Goal: Transaction & Acquisition: Purchase product/service

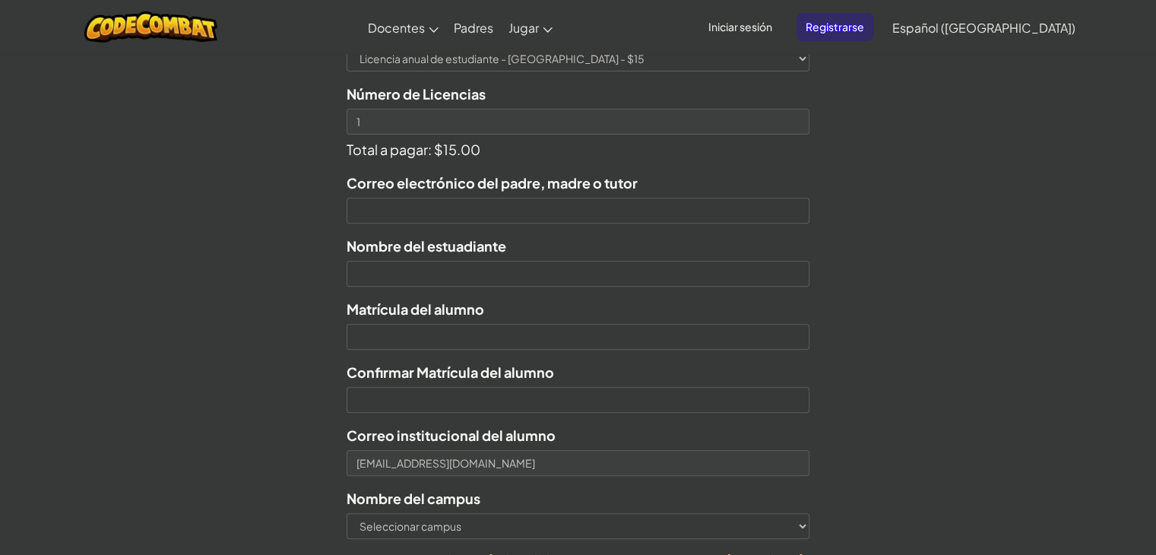
scroll to position [532, 0]
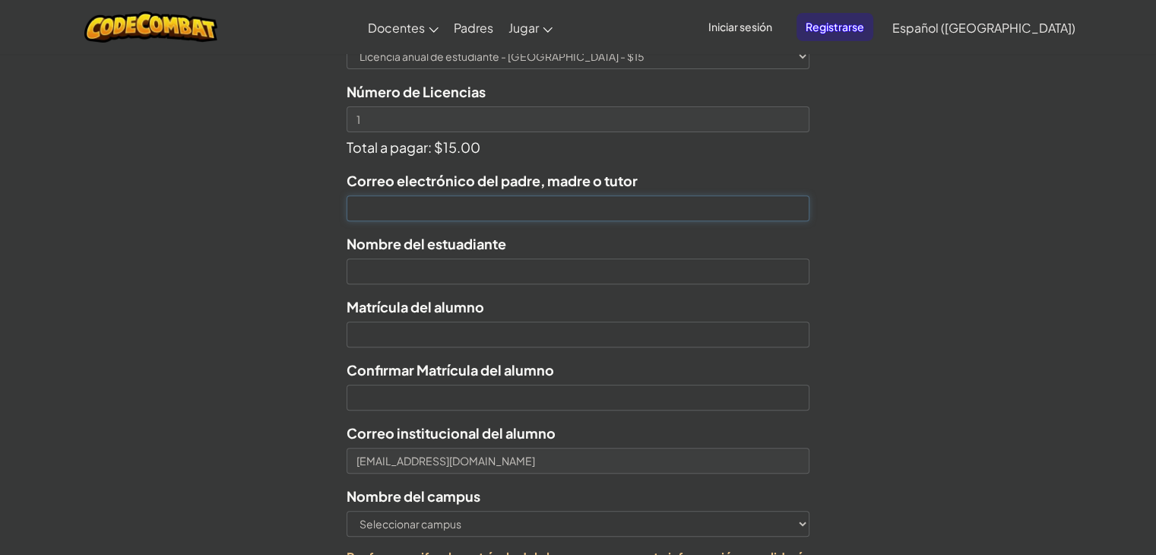
click at [563, 216] on input "Correo electrónico del padre, madre o tutor" at bounding box center [578, 208] width 462 height 26
type input "[EMAIL_ADDRESS][DOMAIN_NAME]"
click at [450, 267] on input "text" at bounding box center [578, 271] width 462 height 26
type input "[PERSON_NAME]"
click at [452, 342] on input "Nombre del estuadiante" at bounding box center [578, 335] width 462 height 26
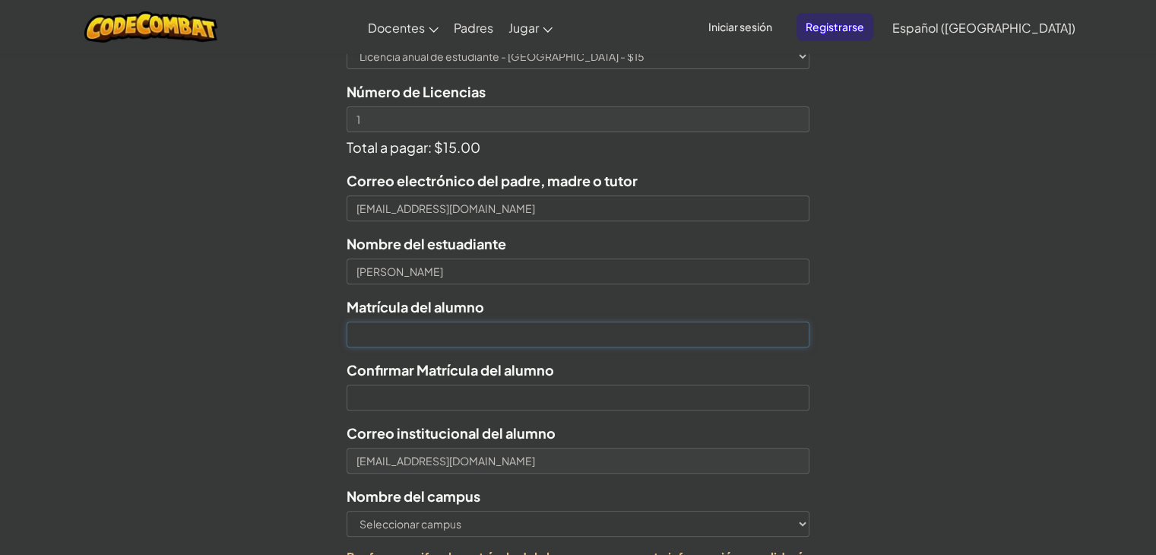
type input "7149321"
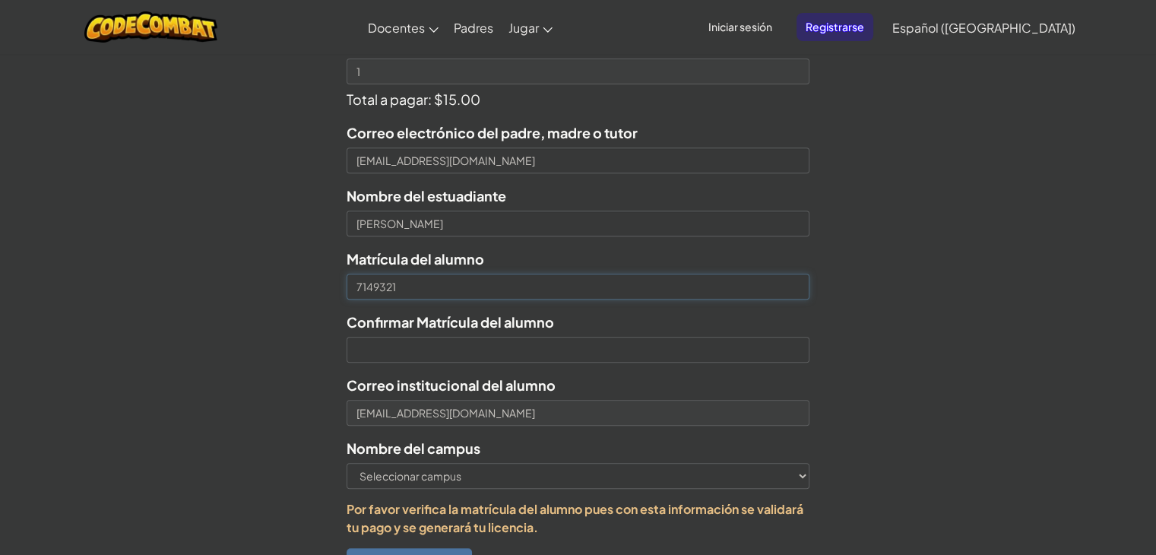
scroll to position [684, 0]
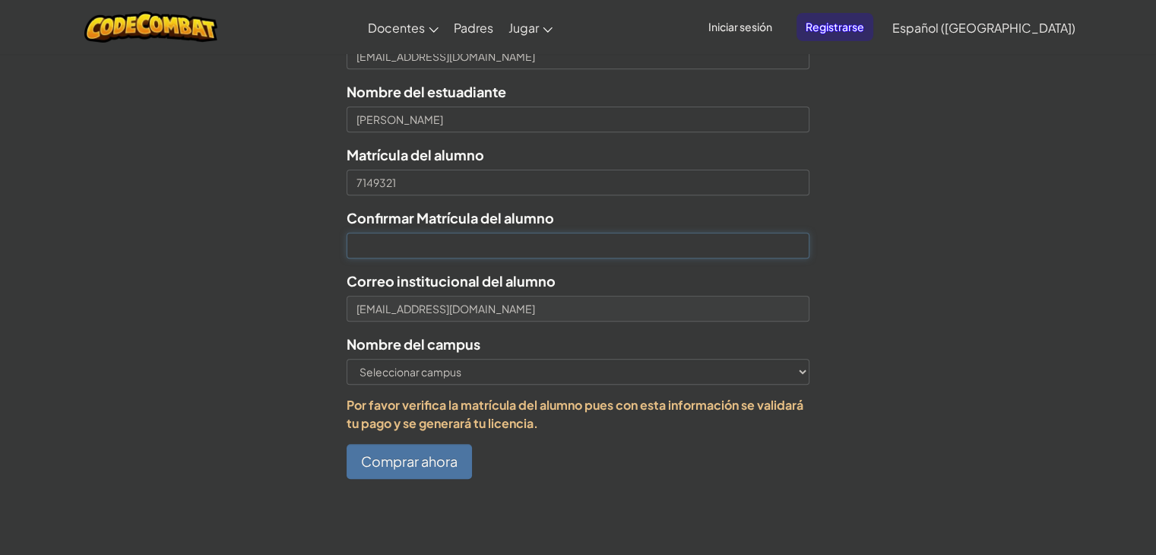
click at [432, 241] on input "Confirmar Matrícula del alumno" at bounding box center [578, 246] width 462 height 26
type input "7149321"
click at [450, 373] on select "Seleccionar campus [GEOGRAPHIC_DATA] Central [GEOGRAPHIC_DATA] [GEOGRAPHIC_DATA…" at bounding box center [578, 372] width 462 height 26
select select "Hermosillo"
click at [347, 359] on select "Seleccionar campus [GEOGRAPHIC_DATA] Central [GEOGRAPHIC_DATA] [GEOGRAPHIC_DATA…" at bounding box center [578, 372] width 462 height 26
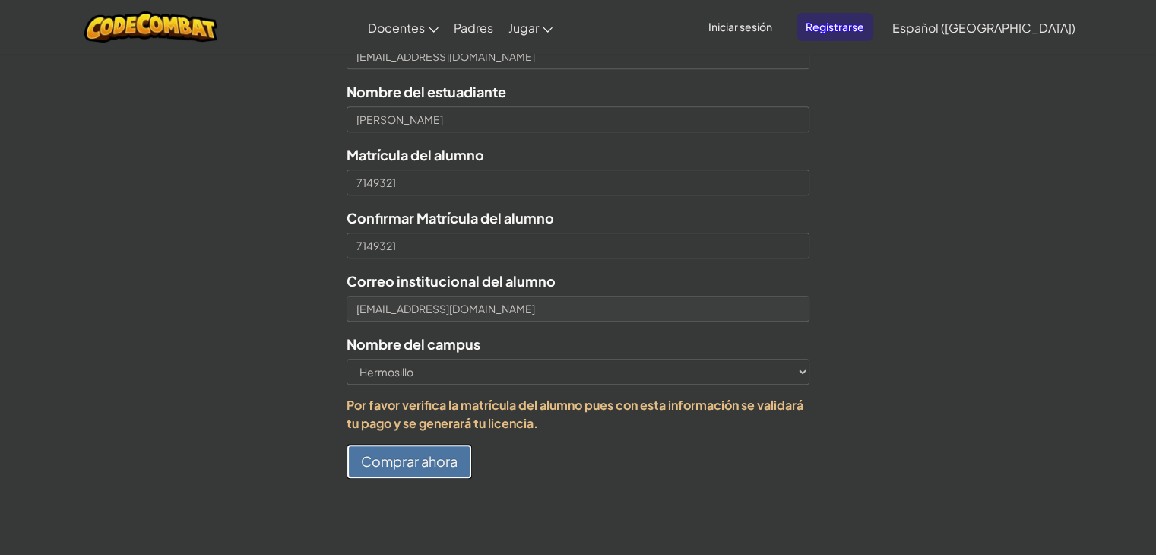
click at [429, 460] on button "Comprar ahora" at bounding box center [409, 461] width 125 height 35
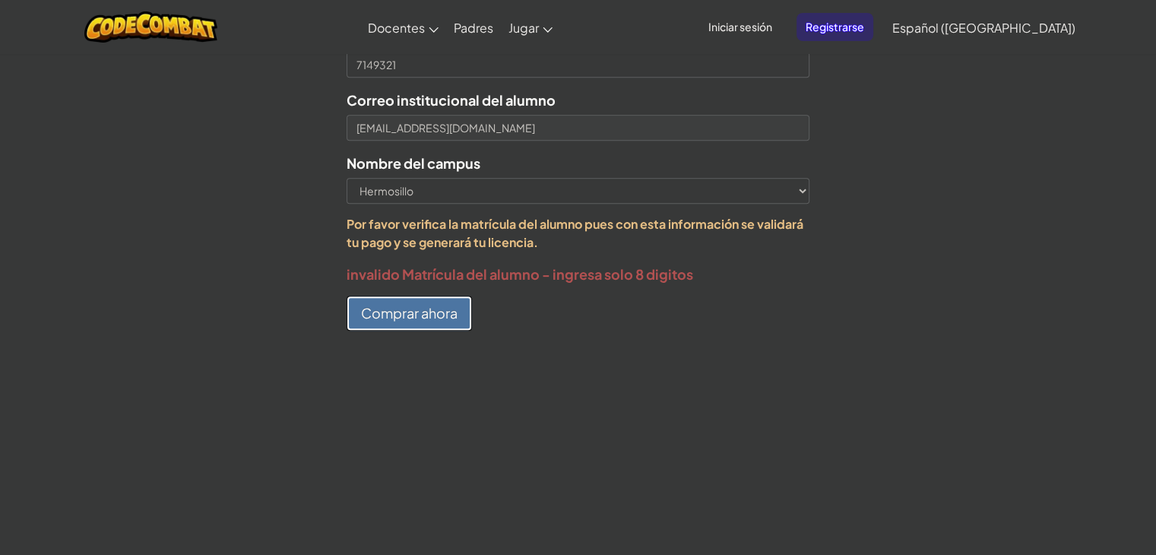
scroll to position [836, 0]
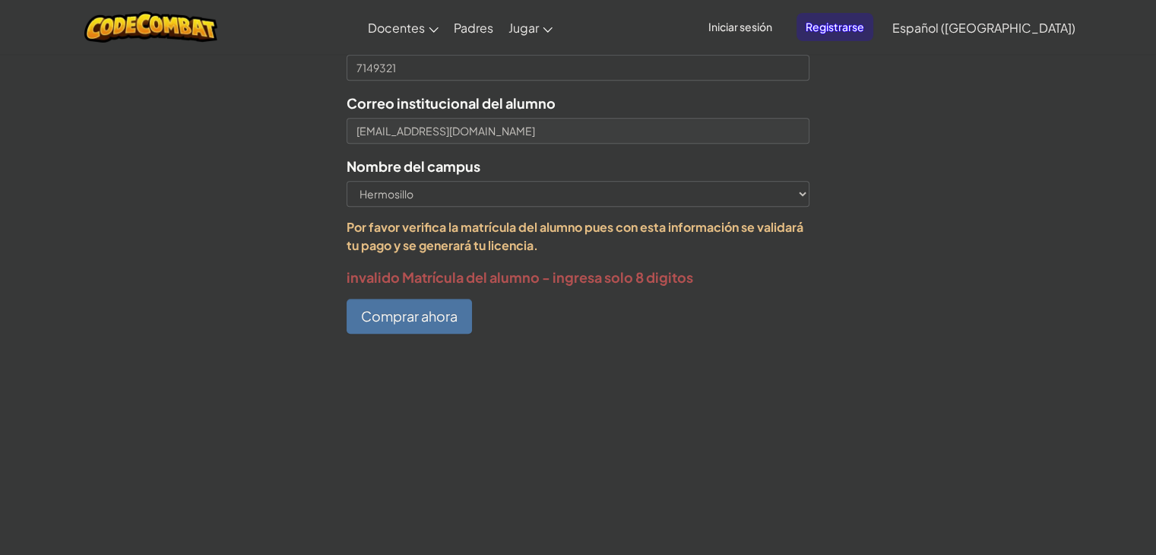
drag, startPoint x: 350, startPoint y: 221, endPoint x: 593, endPoint y: 250, distance: 244.2
click at [593, 250] on p "Por favor verifica la matrícula del alumno pues con esta información se validar…" at bounding box center [578, 236] width 462 height 36
click at [578, 354] on div at bounding box center [578, 352] width 1156 height 15
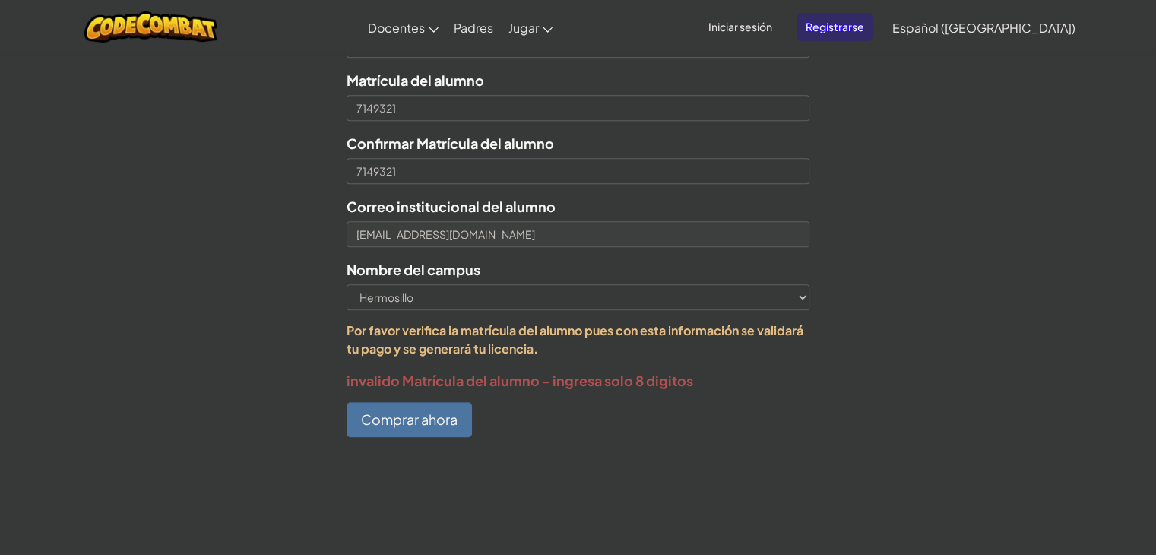
scroll to position [684, 0]
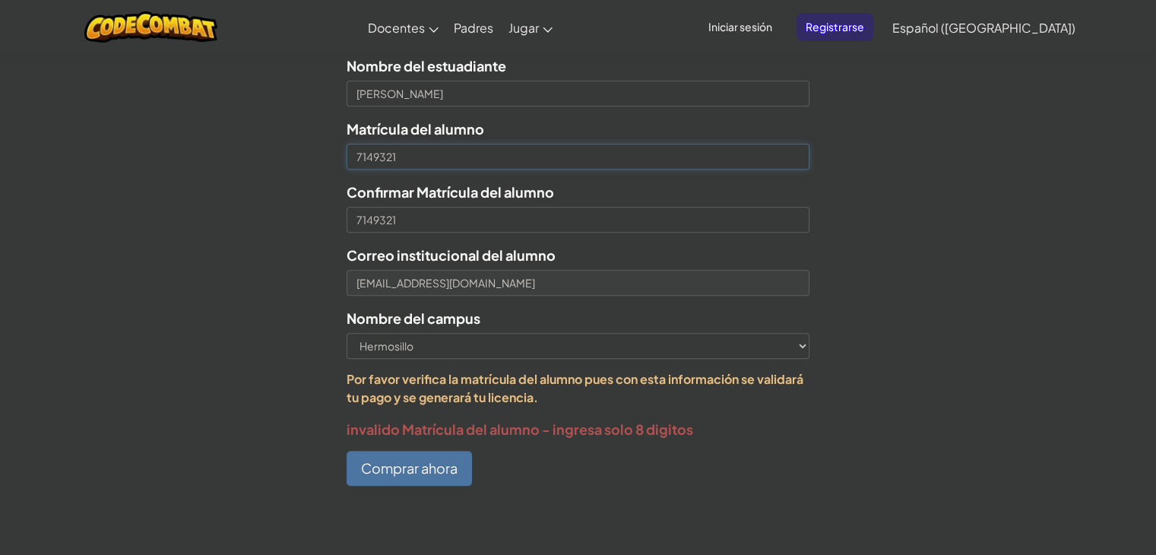
click at [350, 160] on input "7149321" at bounding box center [578, 157] width 462 height 26
type input "07149321"
click at [360, 220] on input "7149321" at bounding box center [578, 220] width 462 height 26
click at [356, 223] on input "7149321" at bounding box center [578, 220] width 462 height 26
type input "07149321"
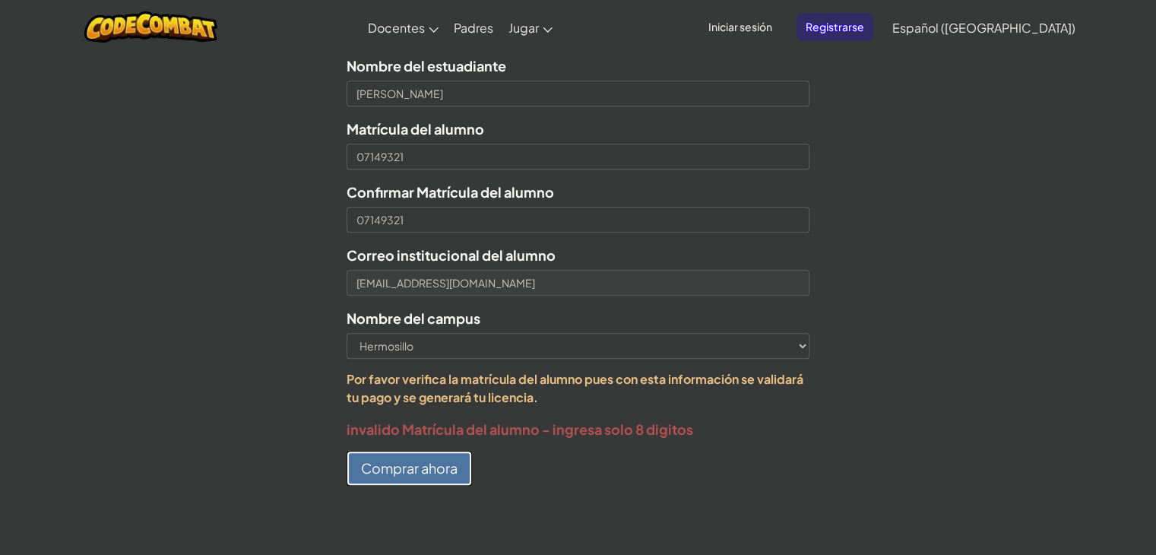
click at [392, 474] on button "Comprar ahora" at bounding box center [409, 468] width 125 height 35
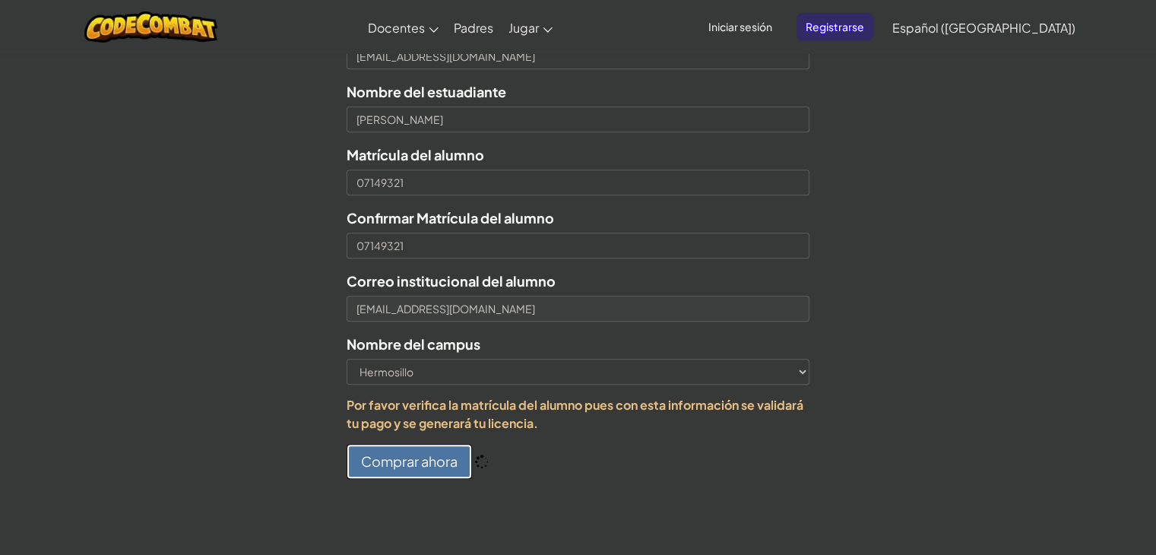
scroll to position [710, 0]
